Goal: Information Seeking & Learning: Learn about a topic

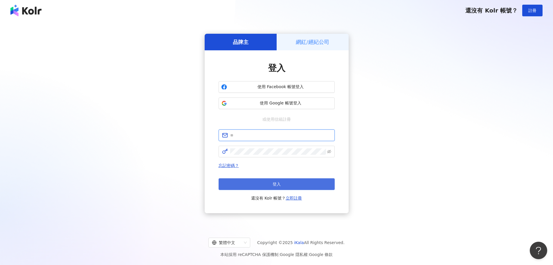
type input "**********"
click at [250, 181] on button "登入" at bounding box center [277, 184] width 116 height 12
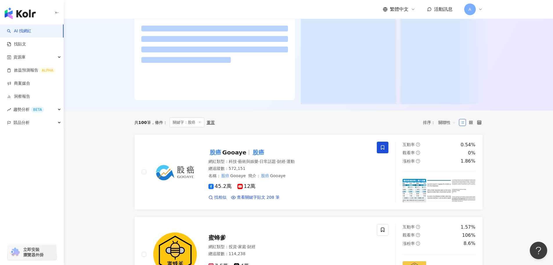
scroll to position [87, 0]
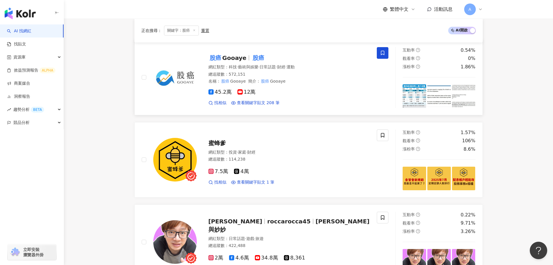
type input "**"
click at [234, 61] on span "Gooaye" at bounding box center [234, 57] width 24 height 7
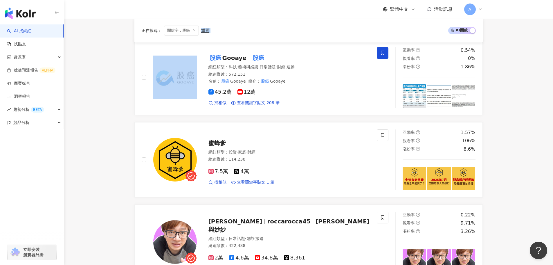
drag, startPoint x: 194, startPoint y: 30, endPoint x: 114, endPoint y: 42, distance: 81.0
click at [213, 57] on mark "股癌" at bounding box center [216, 57] width 14 height 9
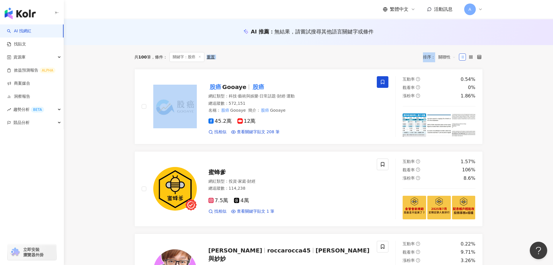
scroll to position [0, 0]
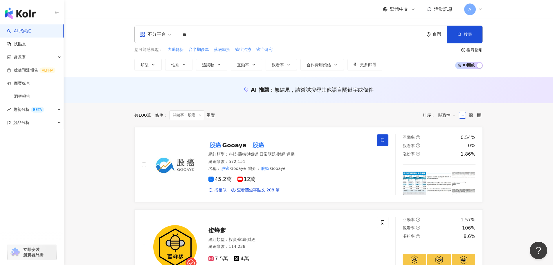
click at [200, 114] on icon at bounding box center [199, 114] width 3 height 3
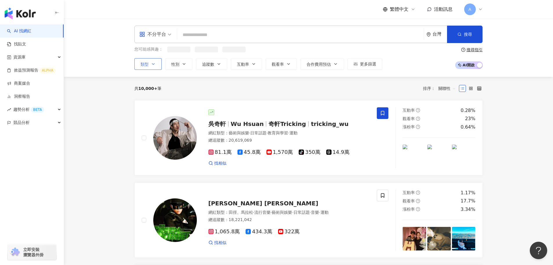
click at [155, 64] on icon "button" at bounding box center [153, 64] width 5 height 5
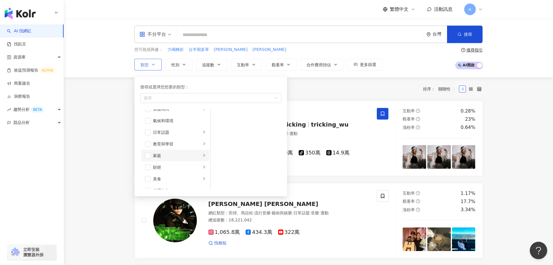
scroll to position [29, 0]
click at [152, 155] on li "財經" at bounding box center [175, 157] width 68 height 12
click at [150, 156] on span "button" at bounding box center [148, 157] width 6 height 6
click at [149, 171] on span "button" at bounding box center [148, 174] width 6 height 6
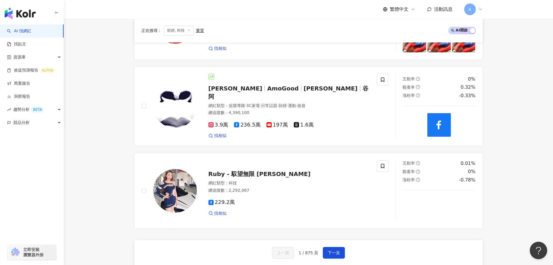
scroll to position [1046, 0]
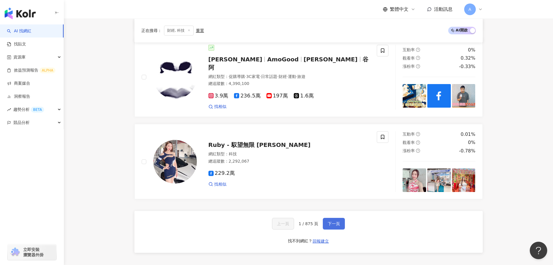
click at [311, 221] on span "下一頁" at bounding box center [334, 223] width 12 height 5
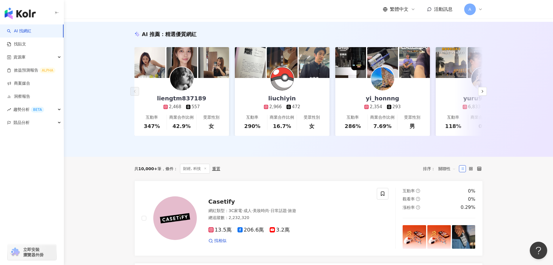
scroll to position [0, 0]
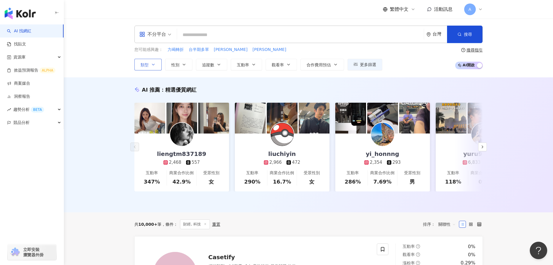
click at [153, 64] on icon "button" at bounding box center [153, 64] width 5 height 5
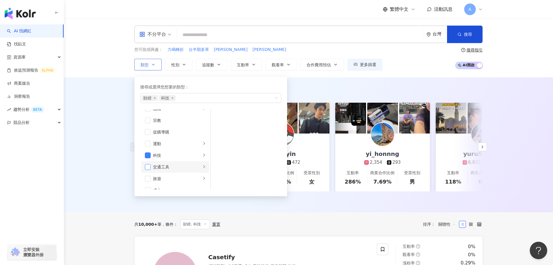
scroll to position [201, 0]
click at [148, 148] on span "button" at bounding box center [148, 147] width 6 height 6
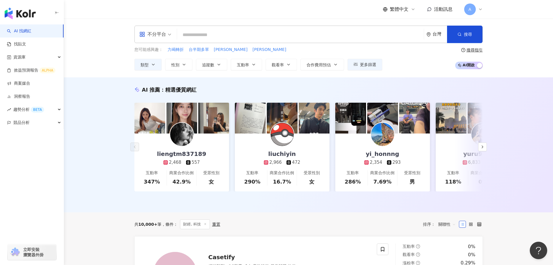
click at [109, 146] on div "AI 推薦 ： 精選優質網紅 liengtm837189 2,468 557 互動率 347% 商業合作比例 42.9% 受眾性別 女 liuchiyin 2…" at bounding box center [308, 144] width 489 height 135
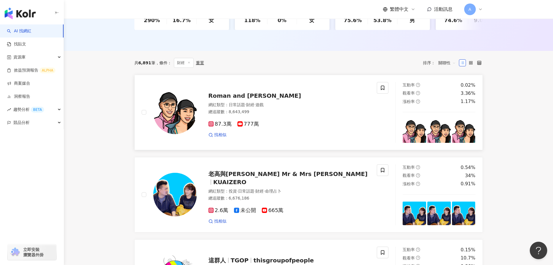
scroll to position [174, 0]
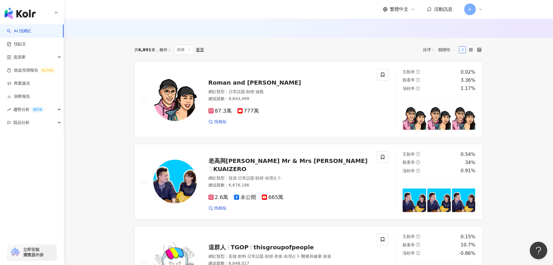
click at [311, 54] on span "關聯性" at bounding box center [447, 49] width 17 height 9
click at [311, 77] on div "追蹤數" at bounding box center [447, 76] width 15 height 6
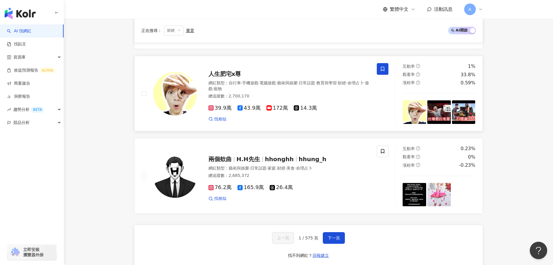
scroll to position [1133, 0]
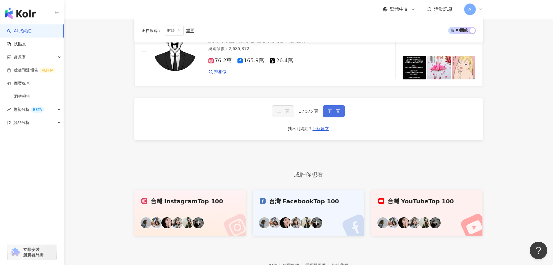
click at [311, 111] on span "下一頁" at bounding box center [334, 111] width 12 height 5
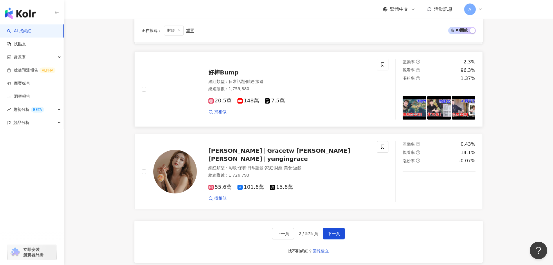
scroll to position [1033, 0]
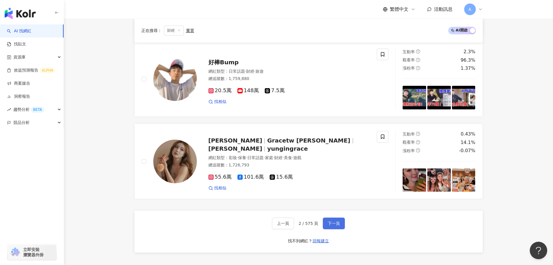
click at [311, 222] on span "下一頁" at bounding box center [334, 223] width 12 height 5
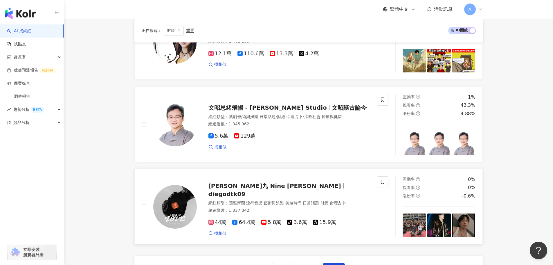
scroll to position [1067, 0]
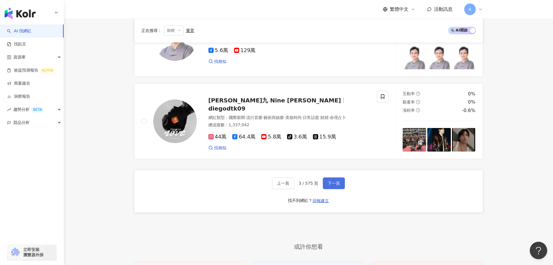
click at [311, 181] on span "下一頁" at bounding box center [334, 183] width 12 height 5
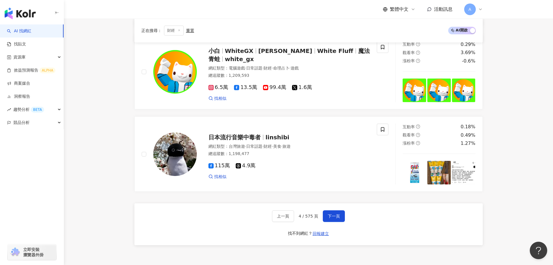
scroll to position [1064, 0]
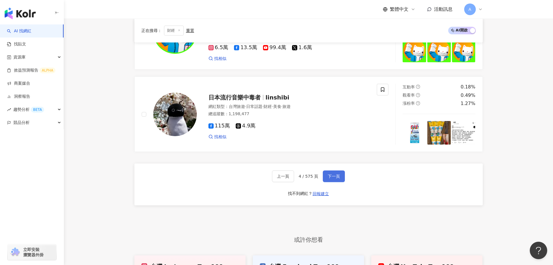
click at [311, 182] on button "下一頁" at bounding box center [334, 176] width 22 height 12
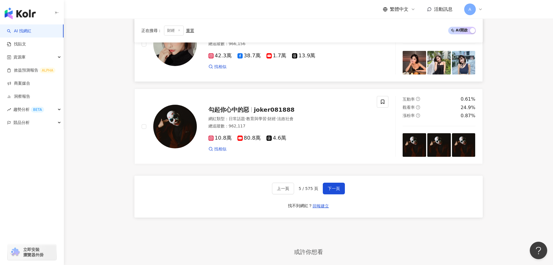
scroll to position [1053, 0]
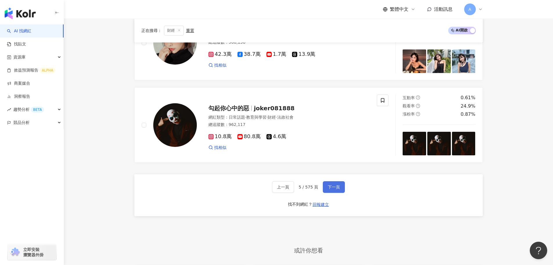
click at [311, 190] on button "下一頁" at bounding box center [334, 187] width 22 height 12
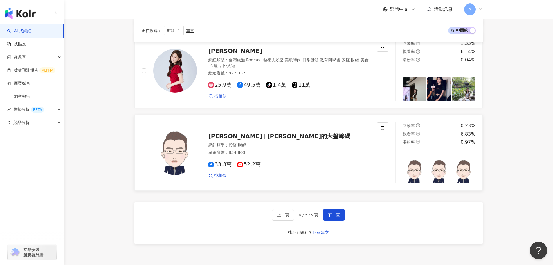
scroll to position [1037, 0]
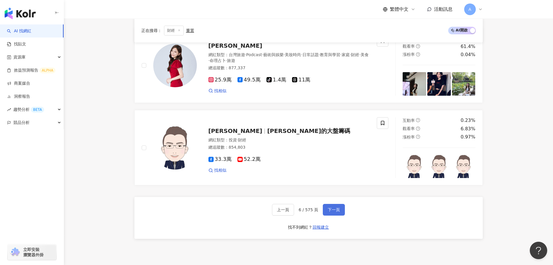
click at [311, 211] on span "下一頁" at bounding box center [334, 209] width 12 height 5
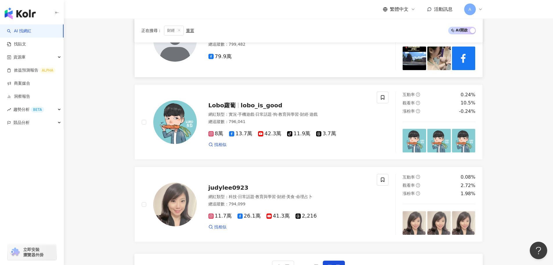
scroll to position [1012, 0]
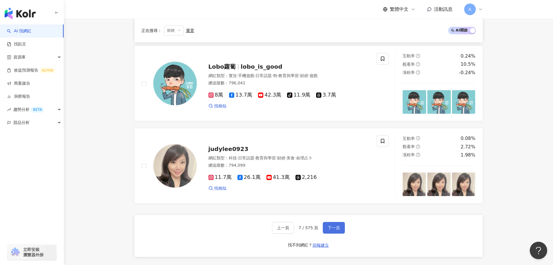
click at [311, 222] on span "下一頁" at bounding box center [334, 227] width 12 height 5
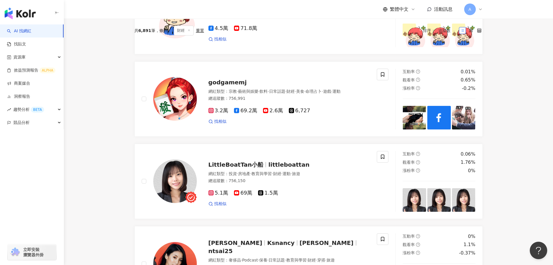
scroll to position [0, 0]
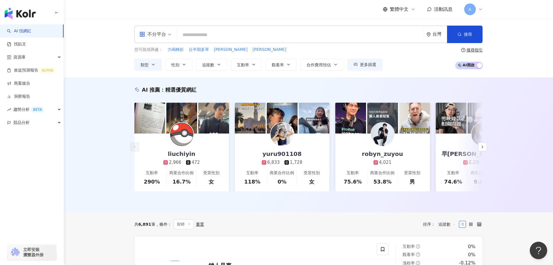
click at [208, 34] on input "search" at bounding box center [301, 34] width 242 height 11
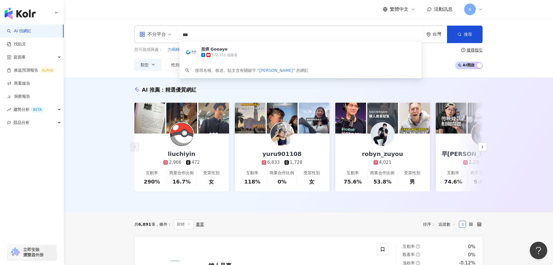
type input "***"
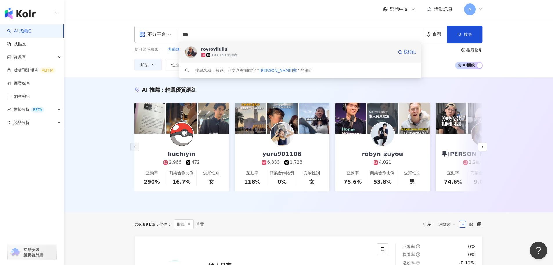
click at [209, 50] on div "royroyliuliu" at bounding box center [214, 49] width 26 height 6
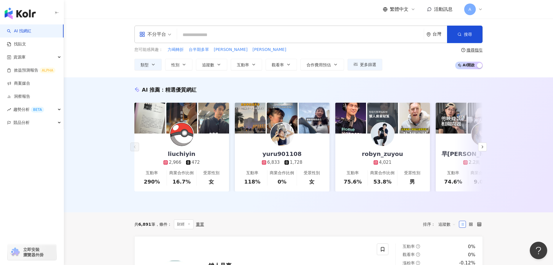
click at [203, 32] on input "search" at bounding box center [301, 34] width 242 height 11
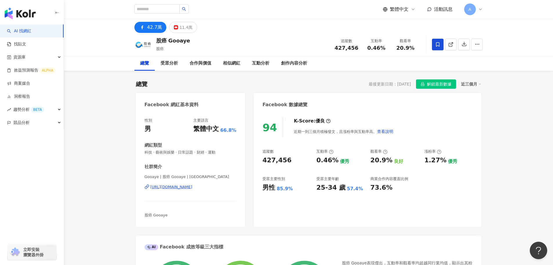
click at [180, 185] on div "[URL][DOMAIN_NAME]" at bounding box center [171, 186] width 42 height 5
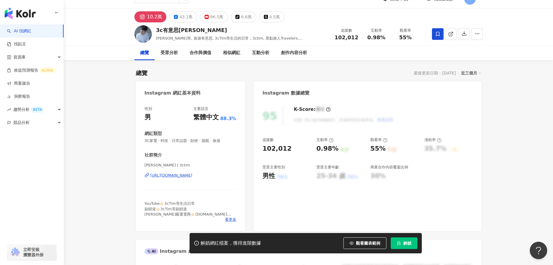
scroll to position [29, 0]
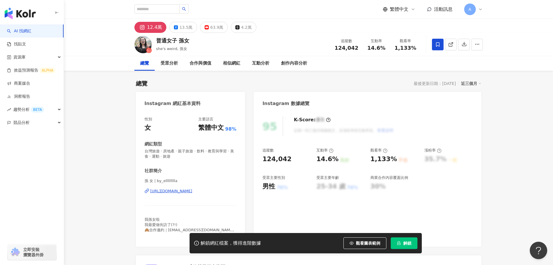
click at [170, 191] on div "https://www.instagram.com/by_ellllllllla/" at bounding box center [171, 190] width 42 height 5
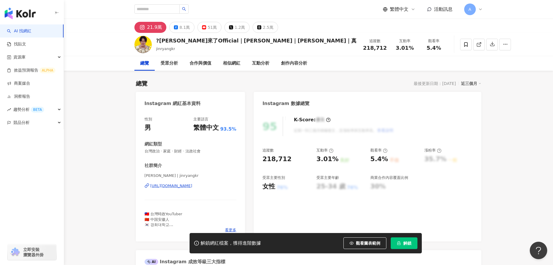
click at [170, 184] on div "[URL][DOMAIN_NAME]" at bounding box center [171, 185] width 42 height 5
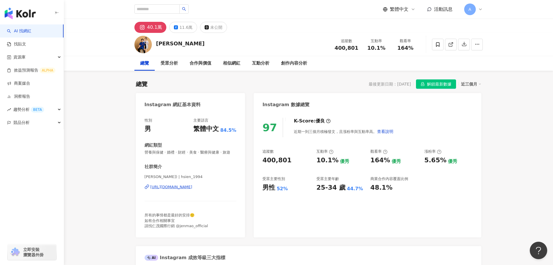
click at [187, 189] on div "[URL][DOMAIN_NAME]" at bounding box center [171, 186] width 42 height 5
drag, startPoint x: 253, startPoint y: 161, endPoint x: 258, endPoint y: 160, distance: 5.0
drag, startPoint x: 263, startPoint y: 159, endPoint x: 287, endPoint y: 162, distance: 24.8
click at [287, 162] on div "400,801" at bounding box center [277, 160] width 29 height 9
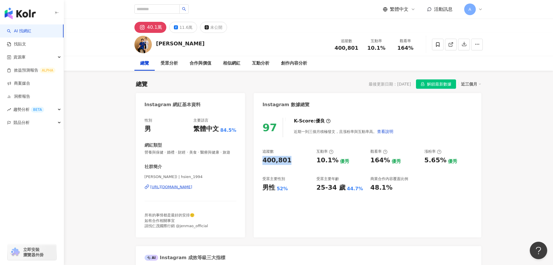
copy div "400,801"
